Goal: Contribute content: Add original content to the website for others to see

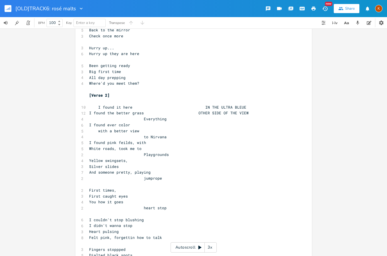
scroll to position [427, 0]
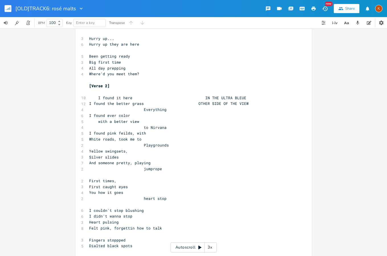
click at [166, 197] on pre "heart stop" at bounding box center [190, 198] width 205 height 6
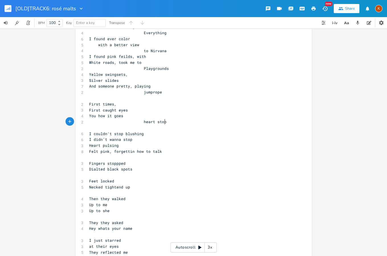
scroll to position [512, 0]
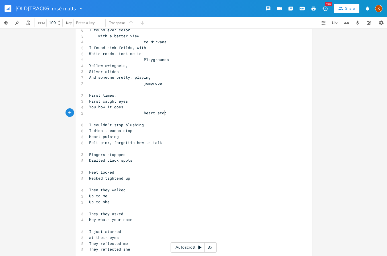
click at [109, 178] on span "Necked tightend up" at bounding box center [109, 177] width 41 height 5
type textarea "k is"
click at [118, 191] on span "Then they walked" at bounding box center [107, 189] width 36 height 5
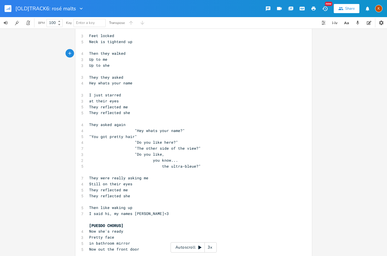
scroll to position [654, 0]
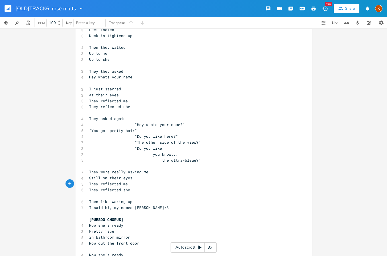
click at [108, 186] on span "They reflected me" at bounding box center [108, 183] width 39 height 5
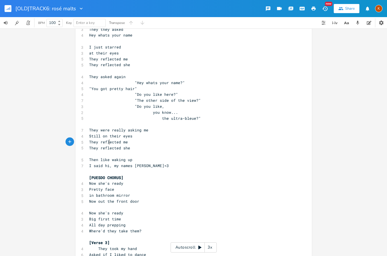
scroll to position [711, 0]
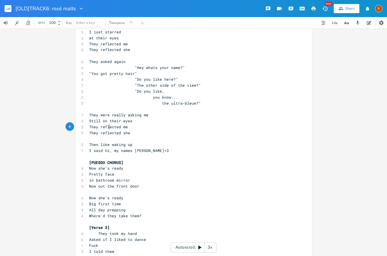
click at [138, 140] on pre at bounding box center [190, 138] width 205 height 6
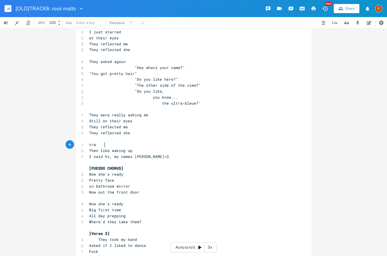
type textarea "trans"
type textarea "ce"
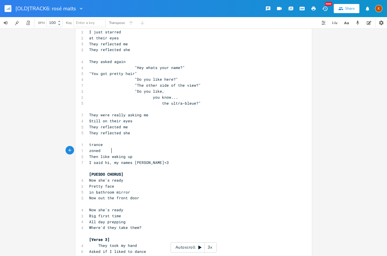
type textarea "zoned u"
type textarea "out"
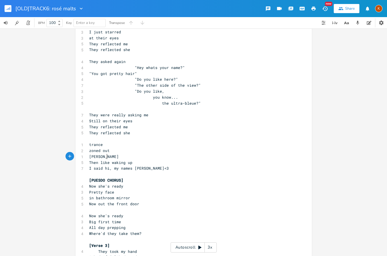
type textarea "trand"
type textarea "ce z"
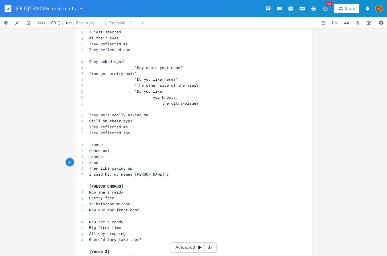
type textarea "zonee"
type textarea "d out"
type textarea "e"
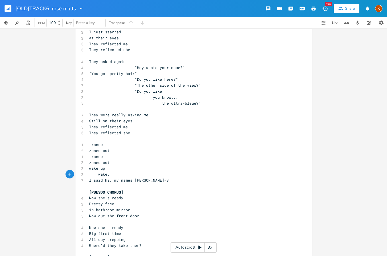
type textarea "wakeup"
type textarea "up"
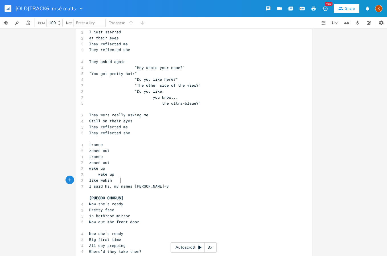
type textarea "like waking"
type textarea "snap out f"
type textarea "of it"
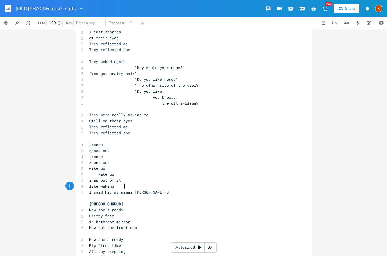
type textarea "like waking up"
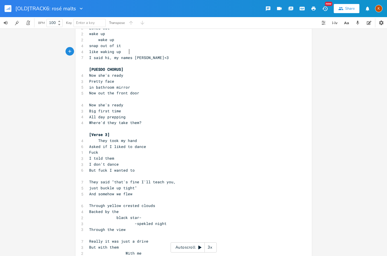
scroll to position [854, 0]
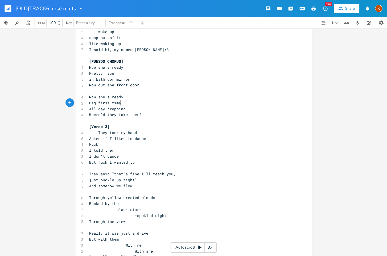
click at [153, 102] on pre "Big first time" at bounding box center [190, 103] width 205 height 6
click at [7, 7] on rect "button" at bounding box center [8, 8] width 7 height 7
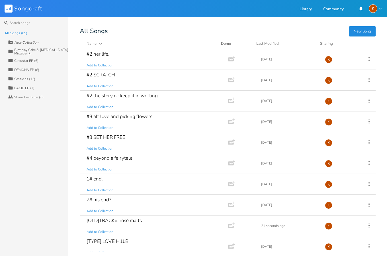
click at [31, 87] on div "LACIE EP (7)" at bounding box center [24, 87] width 20 height 3
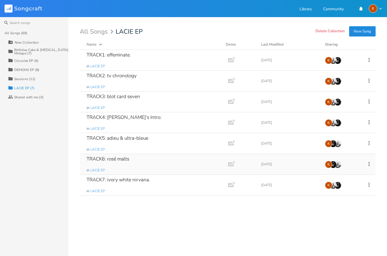
click at [193, 156] on div "TRACK6: rosé malts in LACIE EP" at bounding box center [152, 164] width 132 height 20
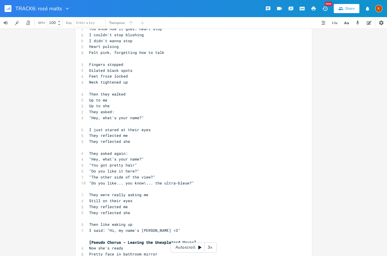
scroll to position [512, 0]
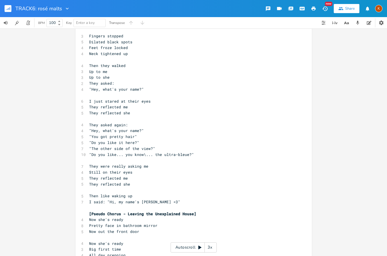
click at [7, 8] on rect "button" at bounding box center [8, 8] width 7 height 7
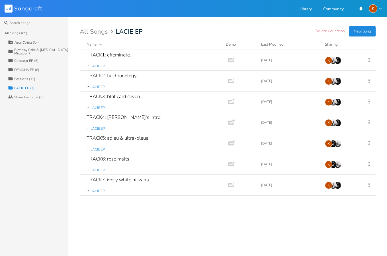
click at [19, 33] on div "All Songs (69)" at bounding box center [16, 32] width 23 height 3
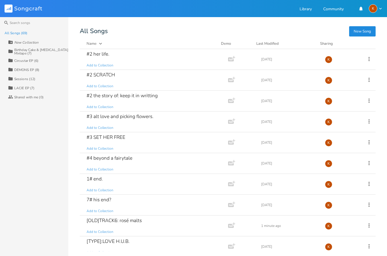
click at [278, 42] on div "Last Modified" at bounding box center [267, 43] width 22 height 5
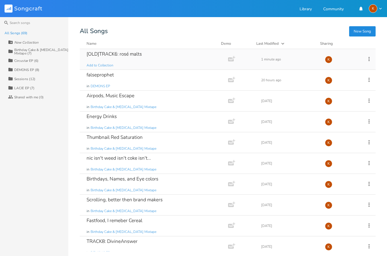
click at [368, 59] on icon at bounding box center [368, 59] width 1 height 4
click at [344, 86] on span "Collection Collections" at bounding box center [333, 87] width 23 height 4
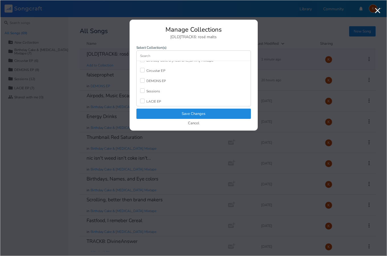
scroll to position [15, 0]
click at [152, 99] on div "LACIE EP" at bounding box center [153, 100] width 15 height 3
click at [181, 114] on button "Save Changes" at bounding box center [193, 113] width 114 height 10
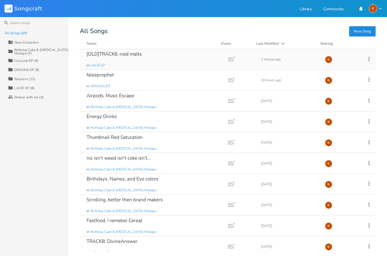
click at [23, 90] on div "LACIE EP (8)" at bounding box center [24, 87] width 20 height 3
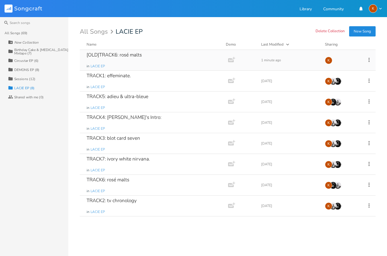
click at [91, 42] on div "Name" at bounding box center [91, 44] width 10 height 5
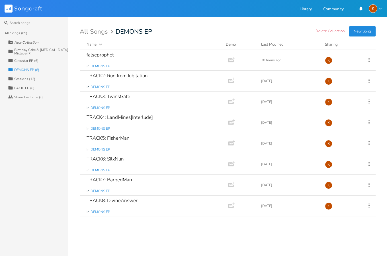
click at [25, 60] on div "Circustar EP (6)" at bounding box center [26, 60] width 24 height 3
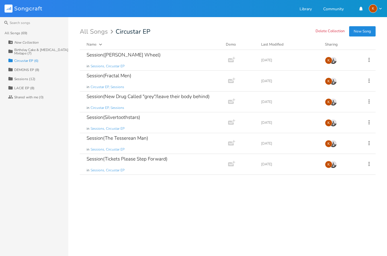
click at [27, 73] on div "Collection DEMONS EP (8)" at bounding box center [38, 69] width 60 height 9
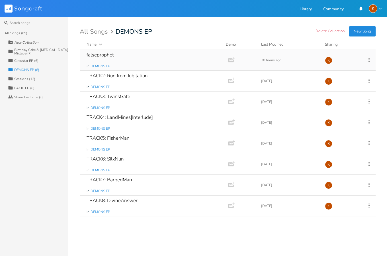
click at [160, 65] on div "falseprophet in DEMONS EP" at bounding box center [152, 60] width 132 height 20
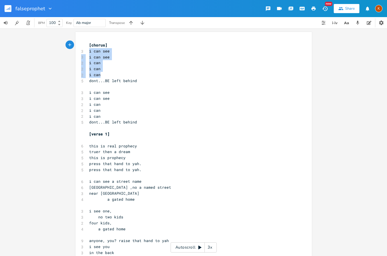
drag, startPoint x: 156, startPoint y: 85, endPoint x: 175, endPoint y: 91, distance: 19.7
drag, startPoint x: 131, startPoint y: 67, endPoint x: 162, endPoint y: 123, distance: 64.4
type textarea "i can dont...BE left behind i can see i can see i can i can i can"
